Goal: Task Accomplishment & Management: Manage account settings

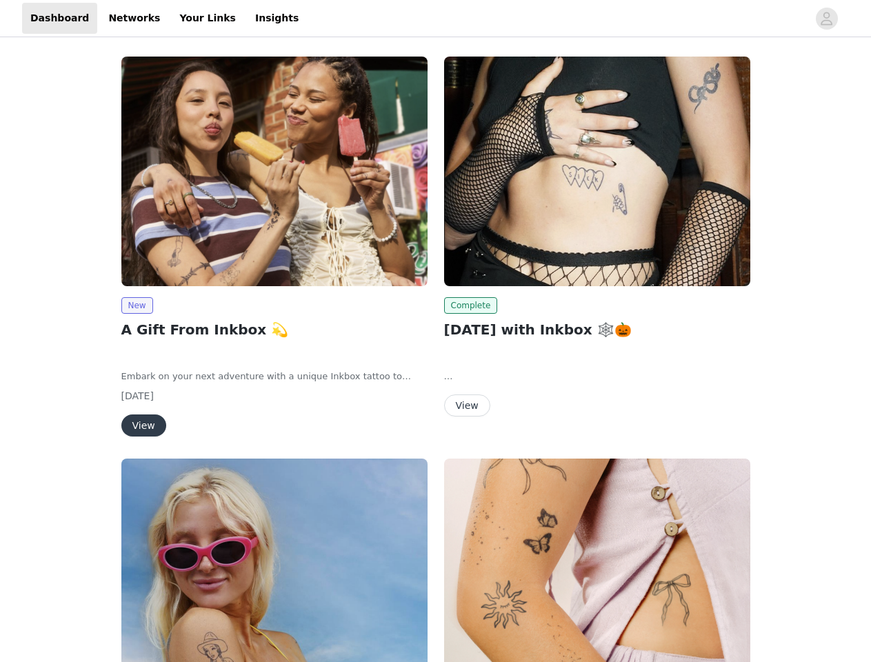
click at [436, 331] on div "Complete [DATE] with Inkbox 🕸️🎃 With spooky season approaching, it's time to ge…" at bounding box center [597, 239] width 323 height 382
click at [435, 19] on div at bounding box center [557, 18] width 501 height 31
click at [827, 19] on icon "avatar" at bounding box center [826, 19] width 13 height 22
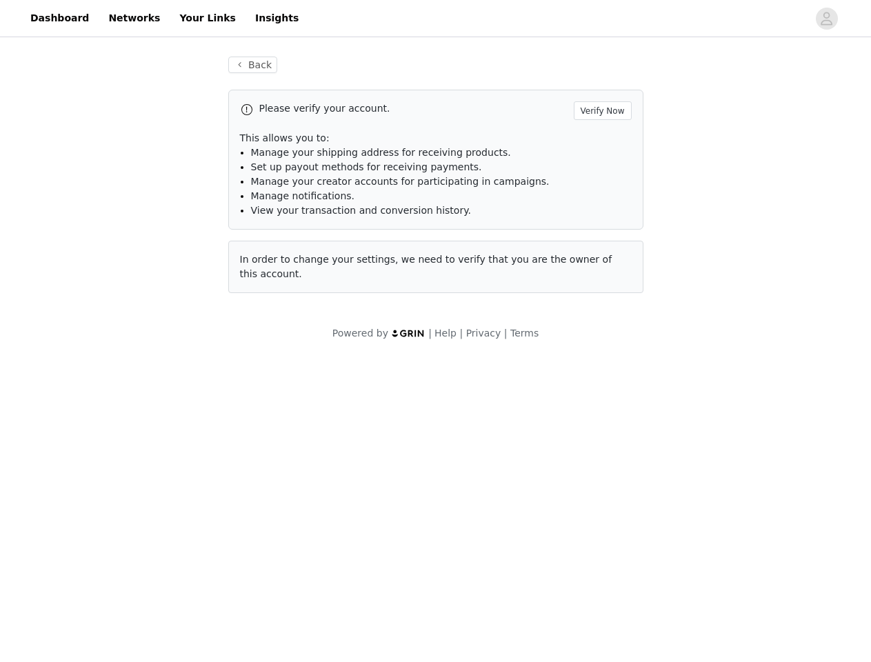
click at [275, 171] on span "Set up payout methods for receiving payments." at bounding box center [366, 166] width 231 height 11
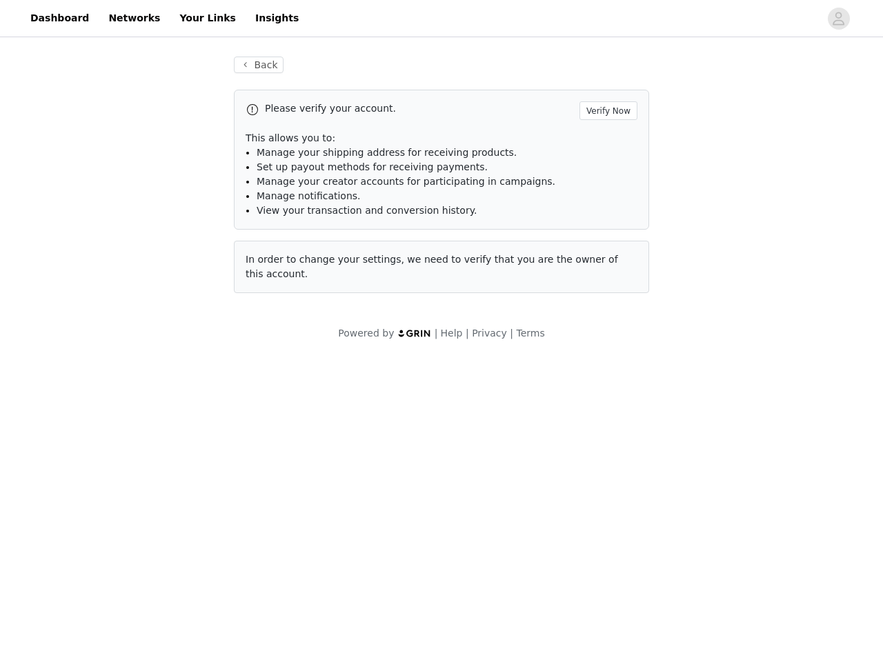
click at [137, 306] on div "Back Please verify your account. Verify Now This allows you to: Manage your shi…" at bounding box center [441, 198] width 883 height 317
